Goal: Task Accomplishment & Management: Manage account settings

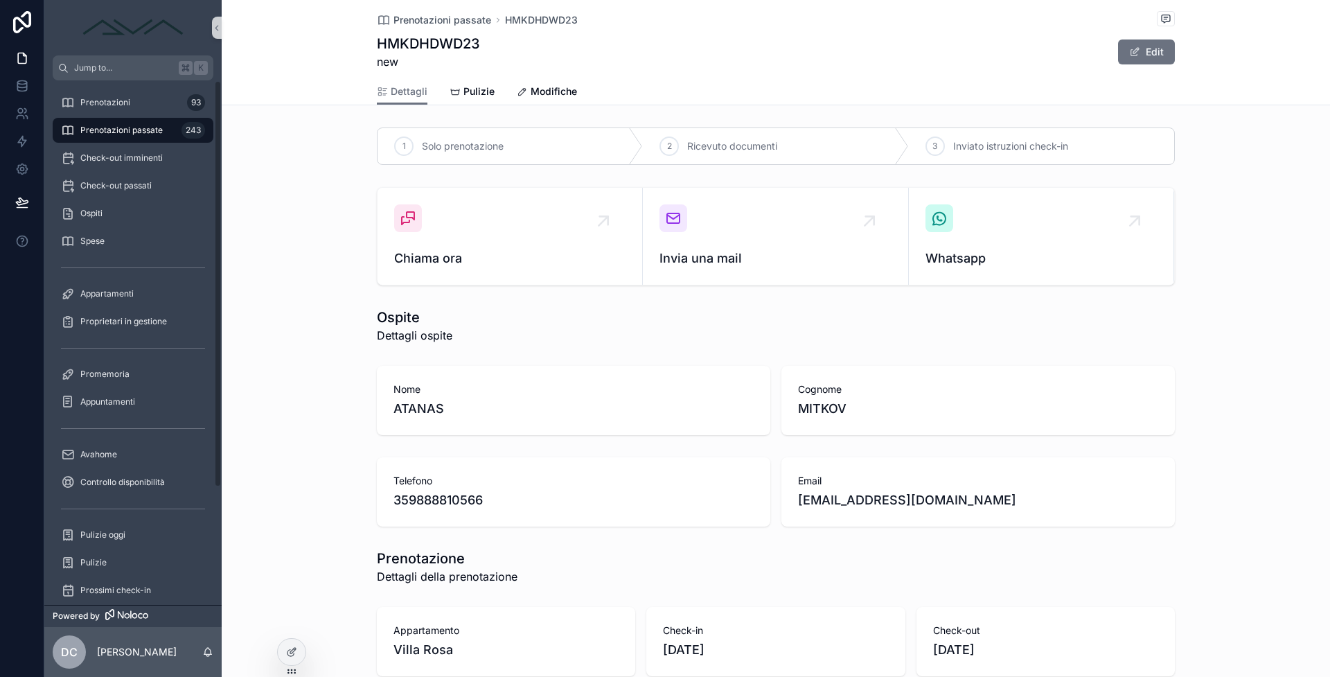
click at [152, 127] on span "Prenotazioni passate" at bounding box center [121, 130] width 82 height 11
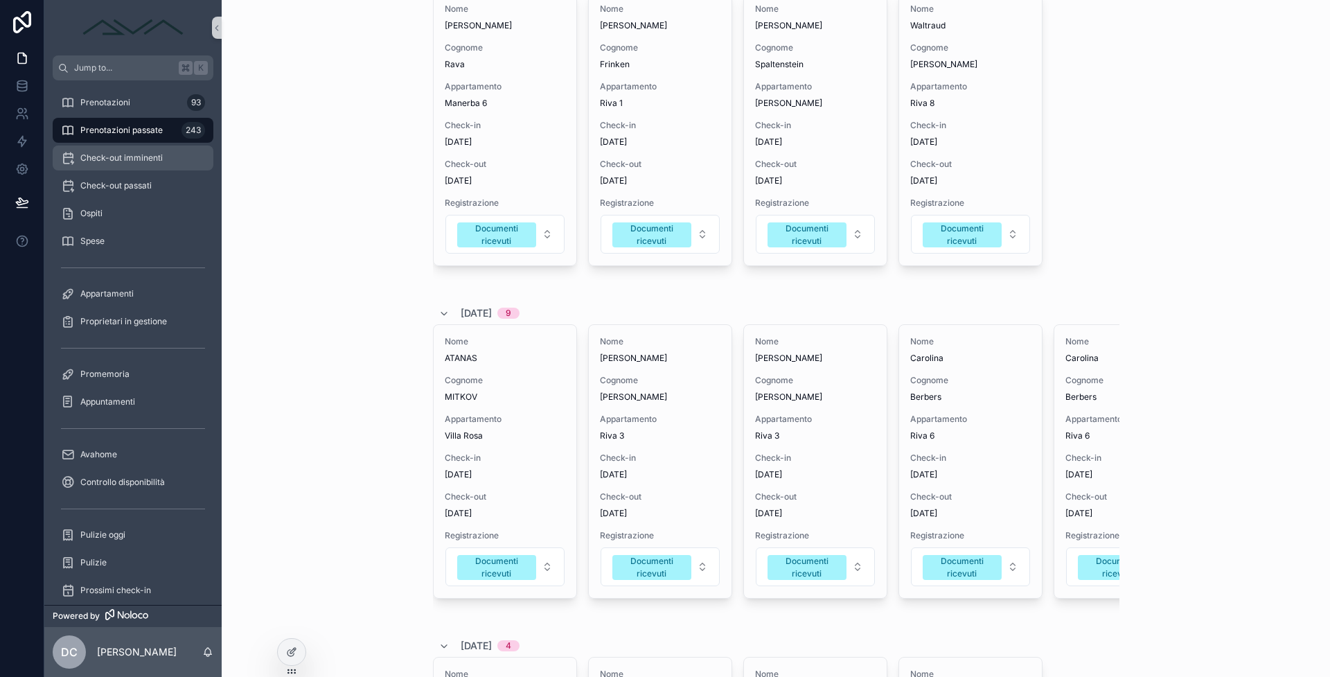
scroll to position [202, 0]
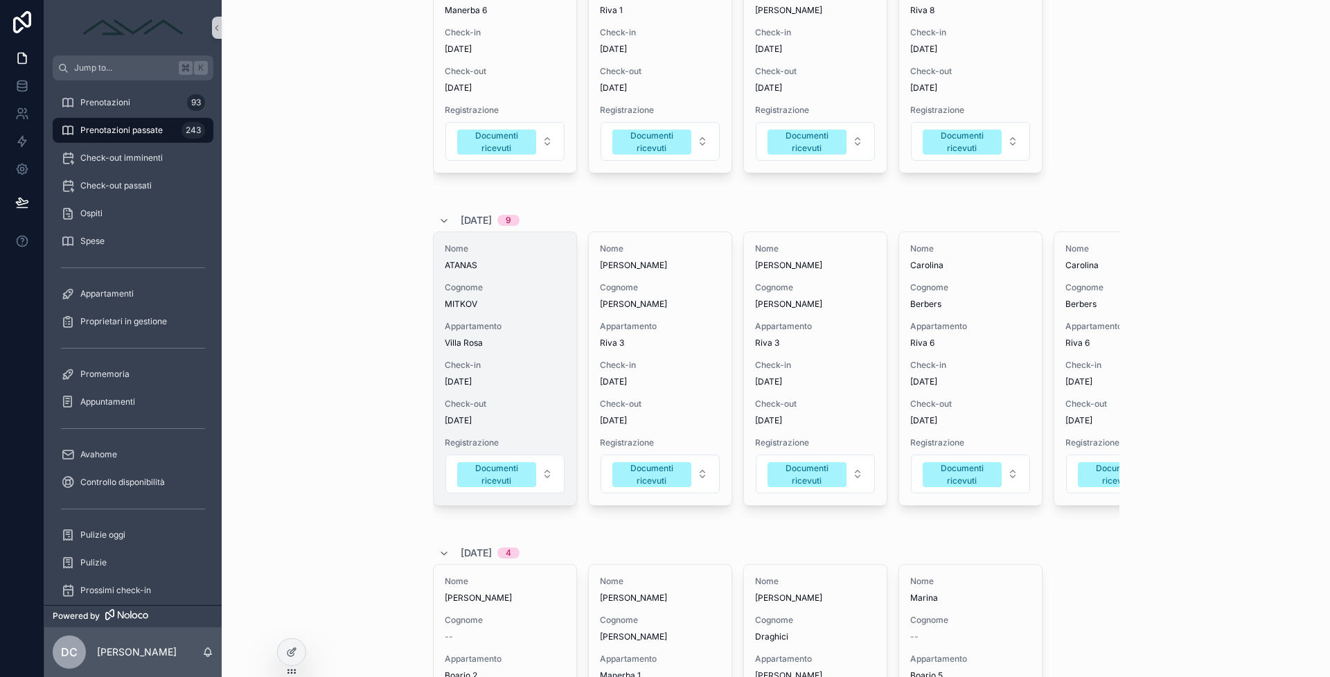
click at [481, 335] on div "Appartamento [GEOGRAPHIC_DATA][PERSON_NAME]" at bounding box center [505, 335] width 121 height 28
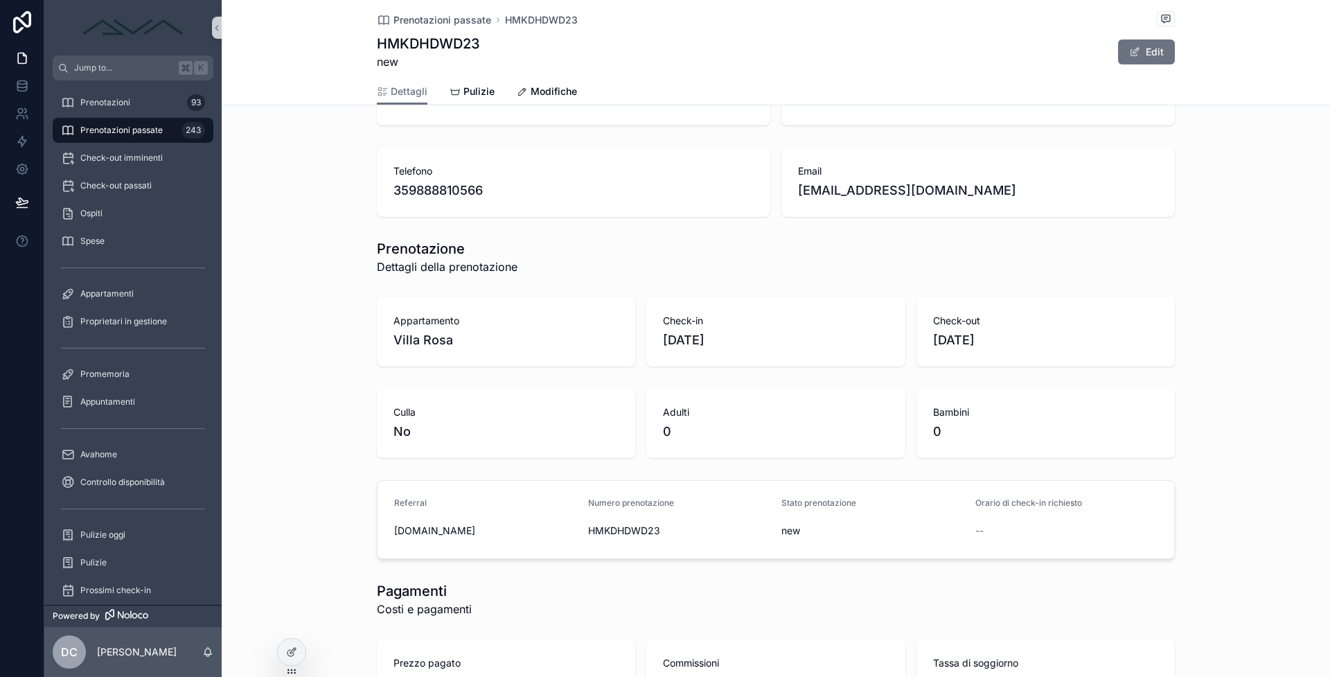
scroll to position [172, 0]
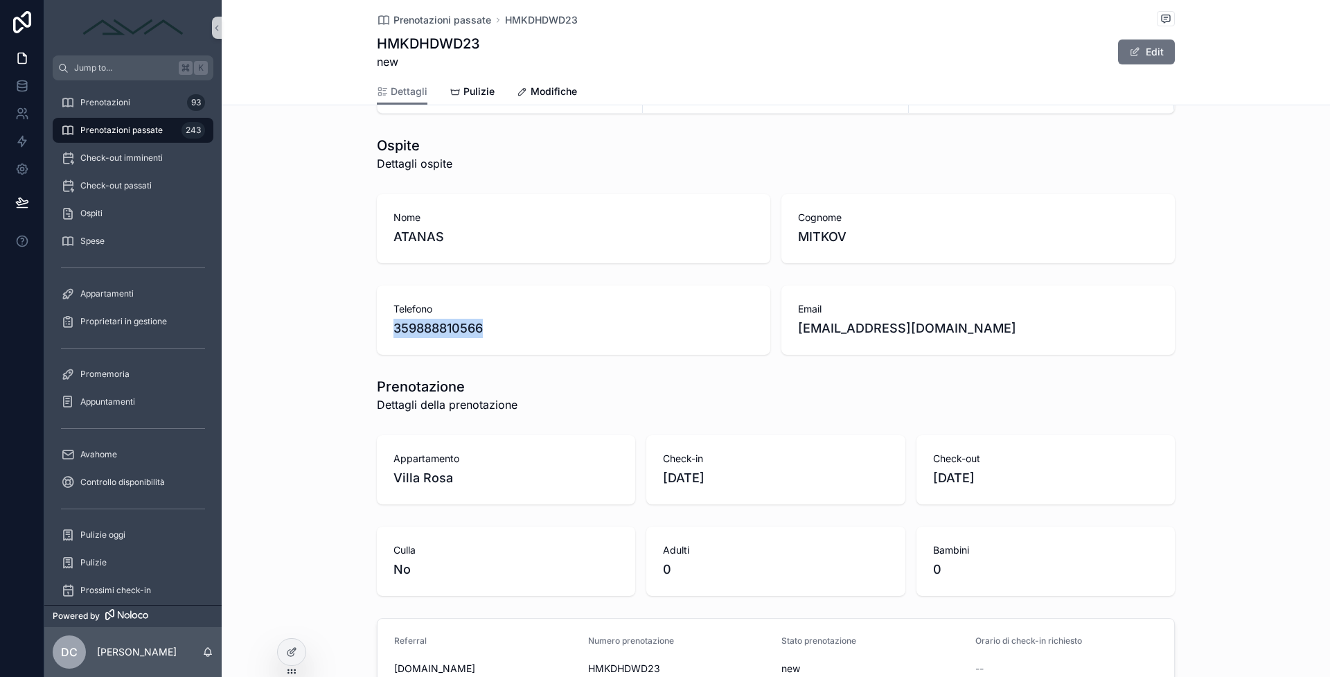
drag, startPoint x: 490, startPoint y: 336, endPoint x: 384, endPoint y: 326, distance: 106.4
click at [384, 326] on div "Telefono [PHONE_NUMBER]" at bounding box center [573, 319] width 393 height 69
copy span "359888810566"
click at [139, 128] on span "Prenotazioni passate" at bounding box center [121, 130] width 82 height 11
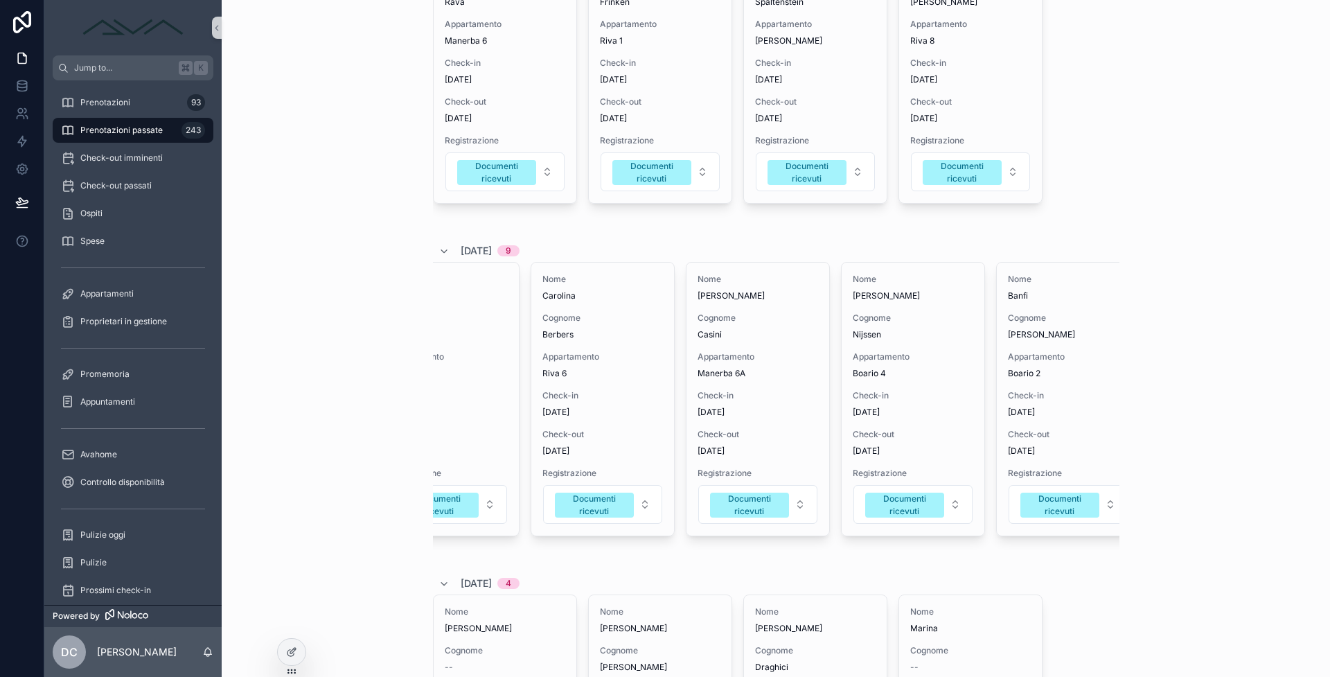
scroll to position [0, 527]
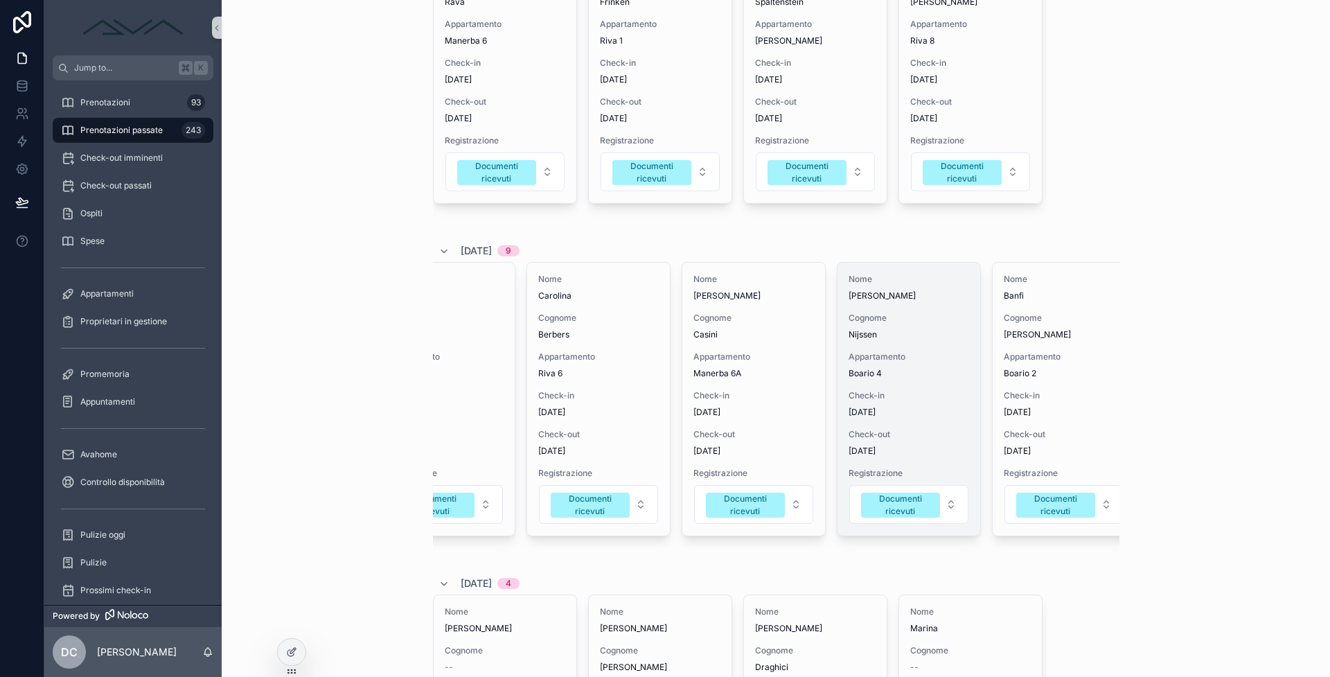
click at [932, 420] on div "Nome [PERSON_NAME] Cognome Nijssen Appartamento Boario 4 Check-in [DATE] Check-…" at bounding box center [909, 399] width 143 height 273
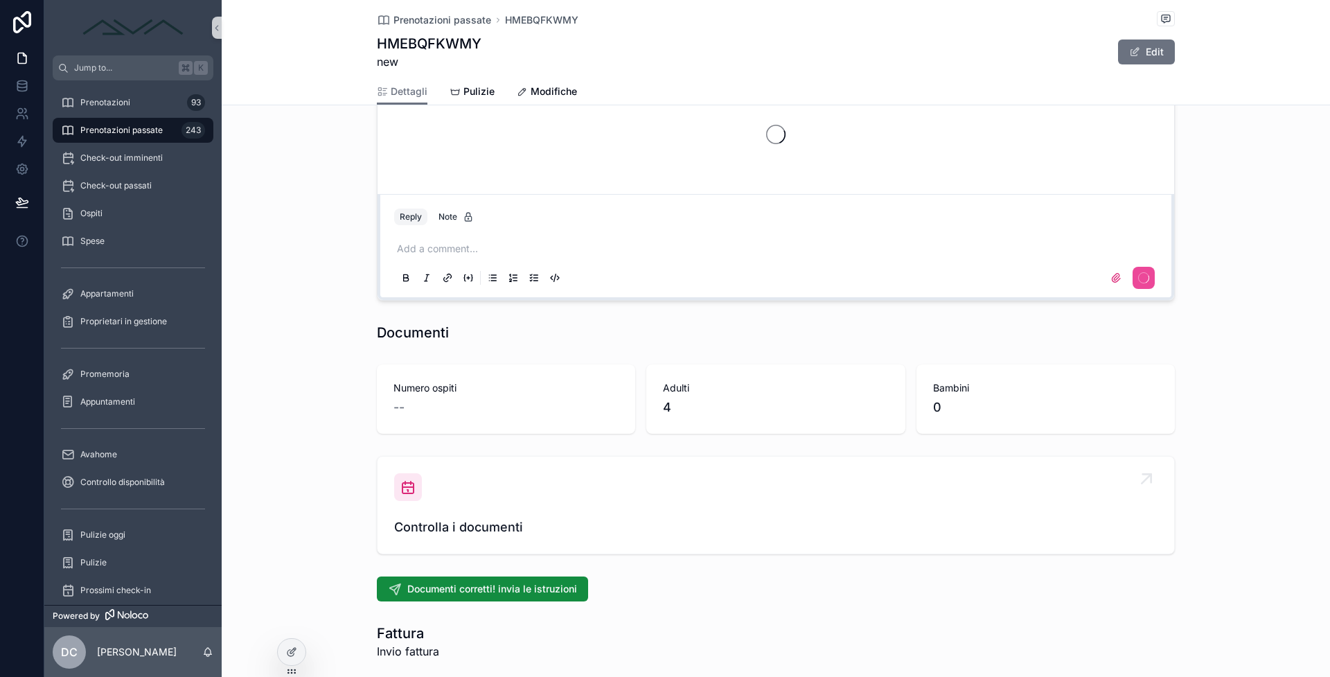
scroll to position [1307, 0]
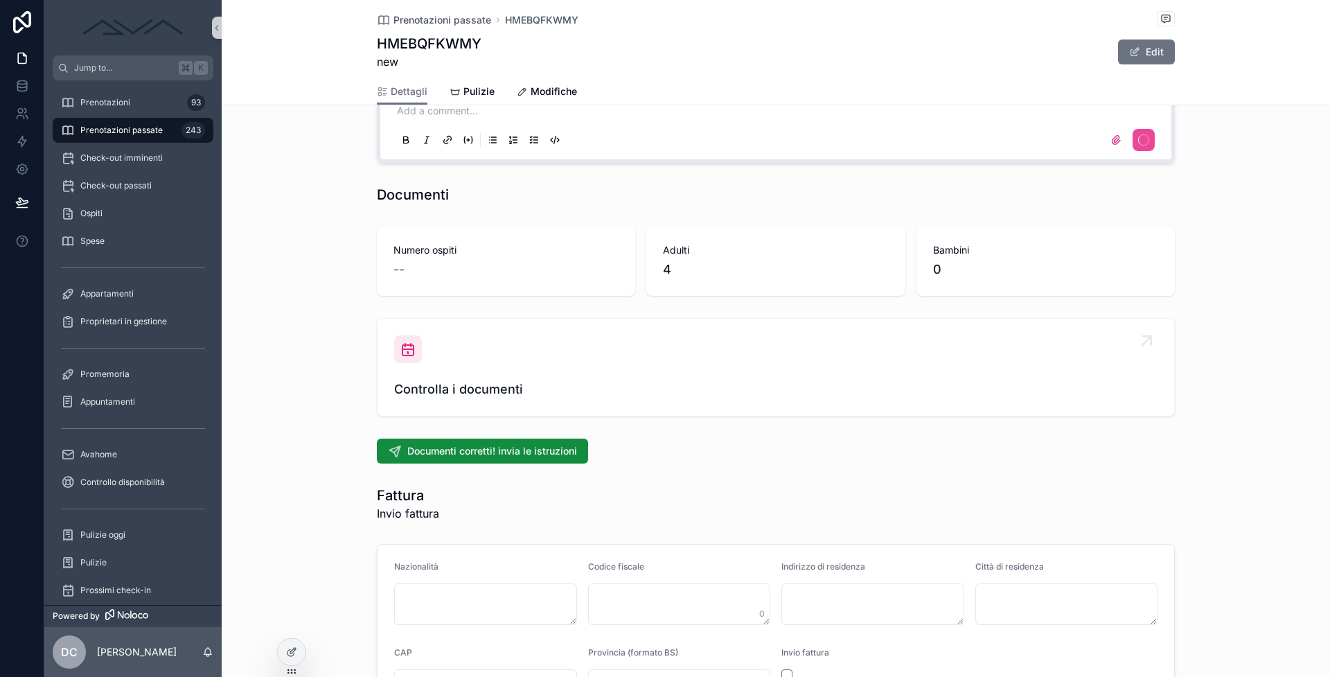
click at [526, 403] on link "Controlla i documenti" at bounding box center [776, 367] width 797 height 97
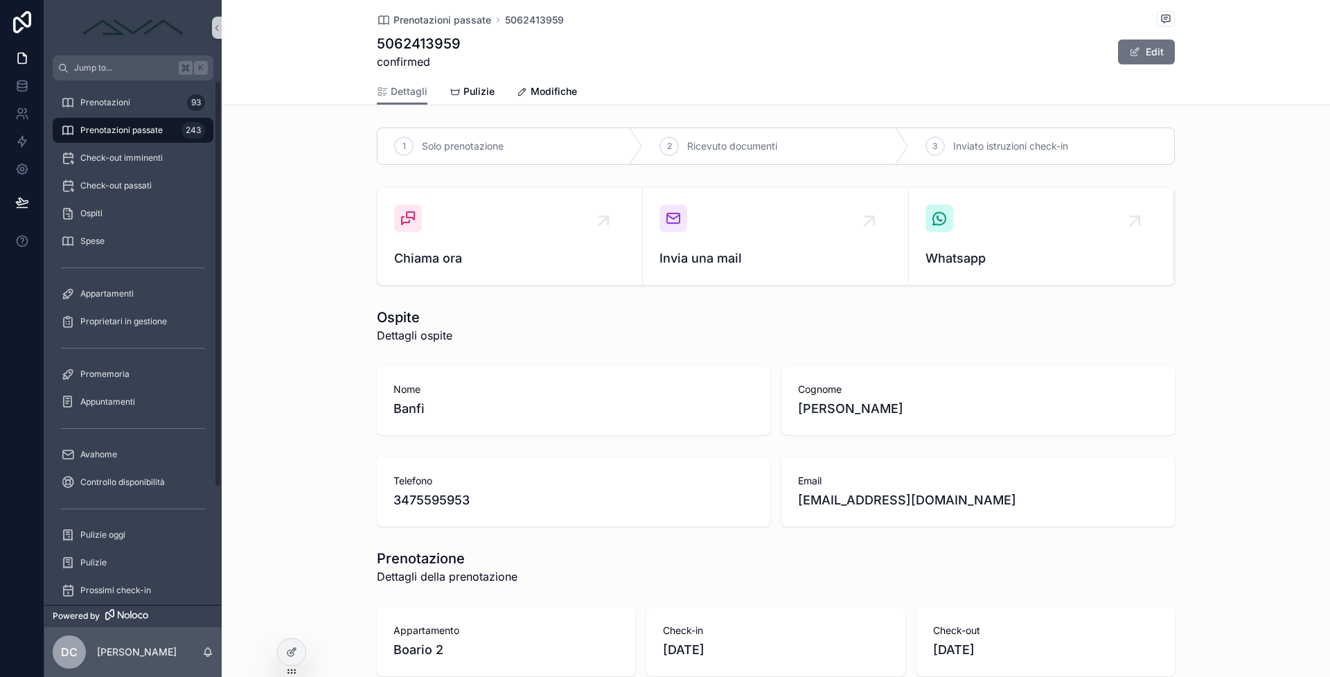
click at [141, 125] on span "Prenotazioni passate" at bounding box center [121, 130] width 82 height 11
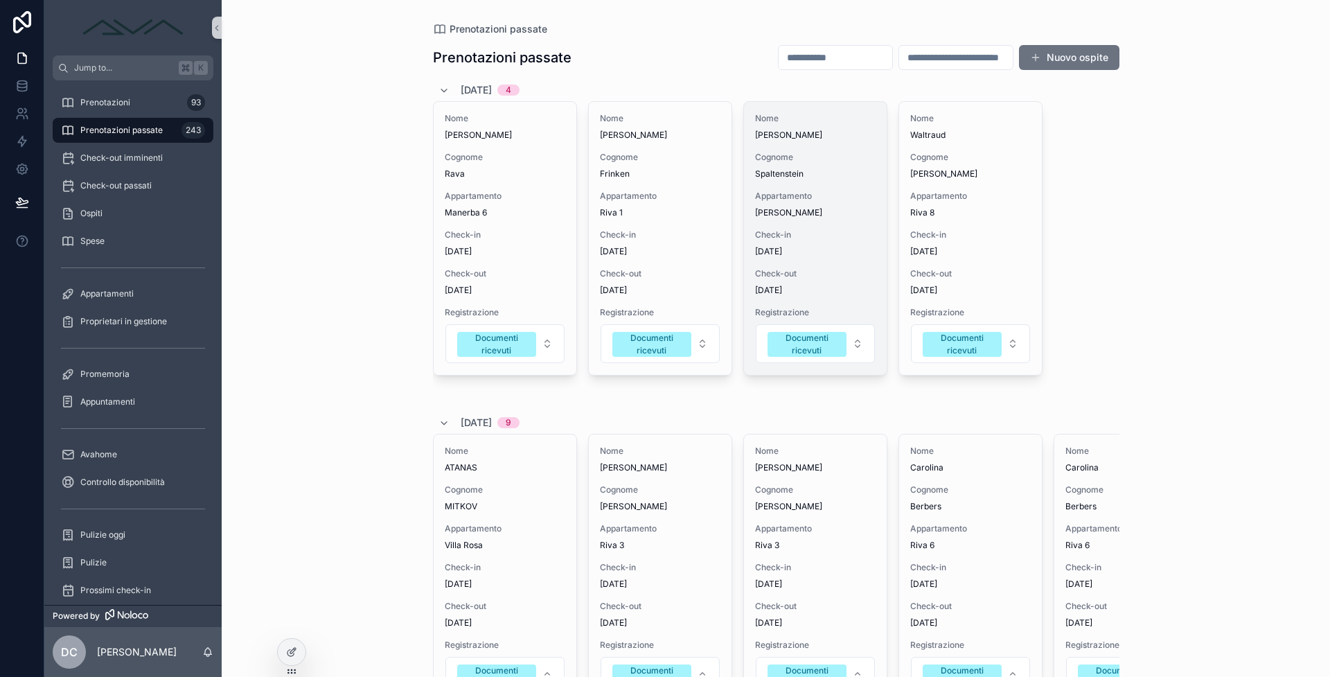
click at [791, 211] on span "[PERSON_NAME]" at bounding box center [815, 212] width 121 height 11
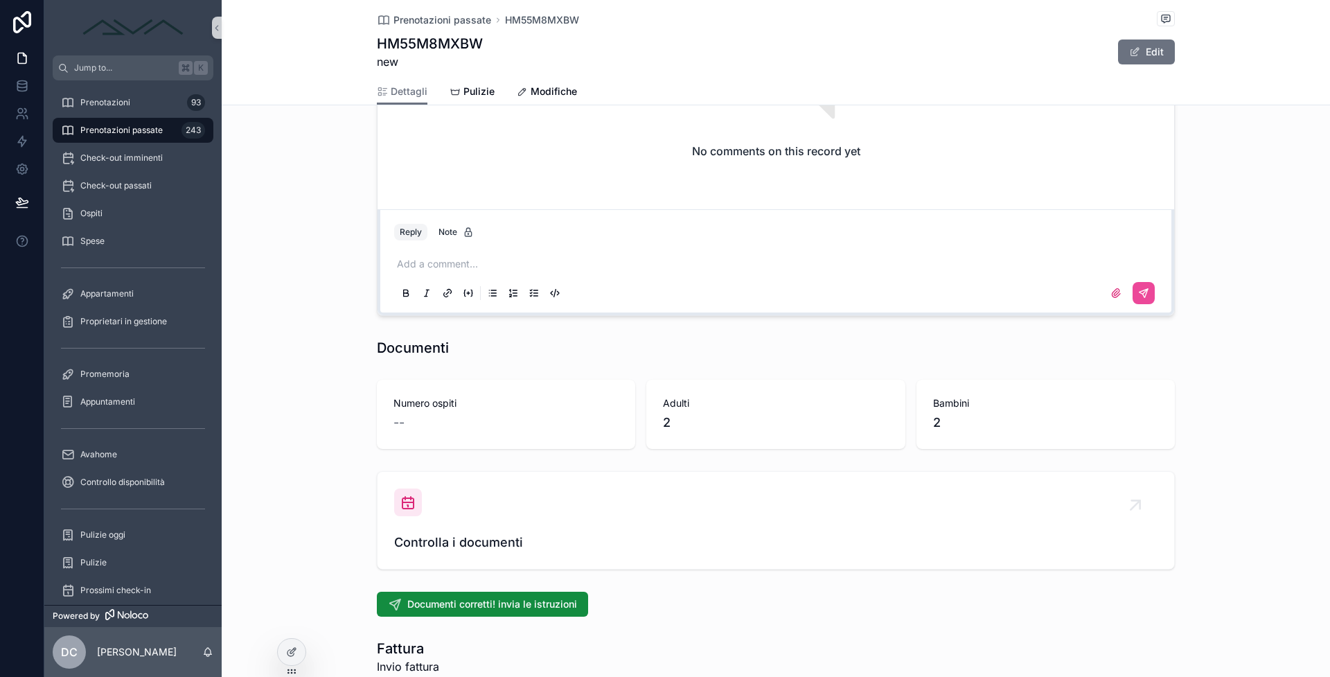
scroll to position [1575, 0]
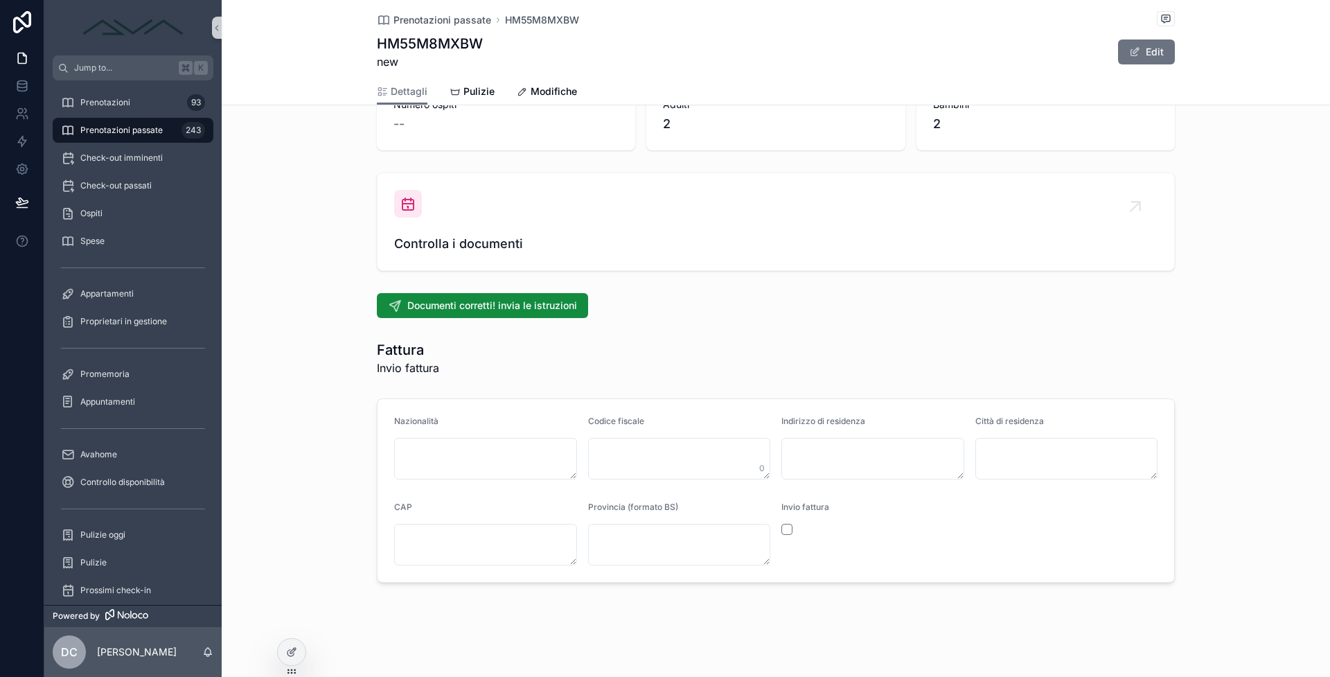
click at [495, 171] on div "Controlla i documenti" at bounding box center [776, 221] width 1108 height 109
click at [479, 232] on div "Controlla i documenti" at bounding box center [775, 222] width 763 height 64
